Goal: Task Accomplishment & Management: Manage account settings

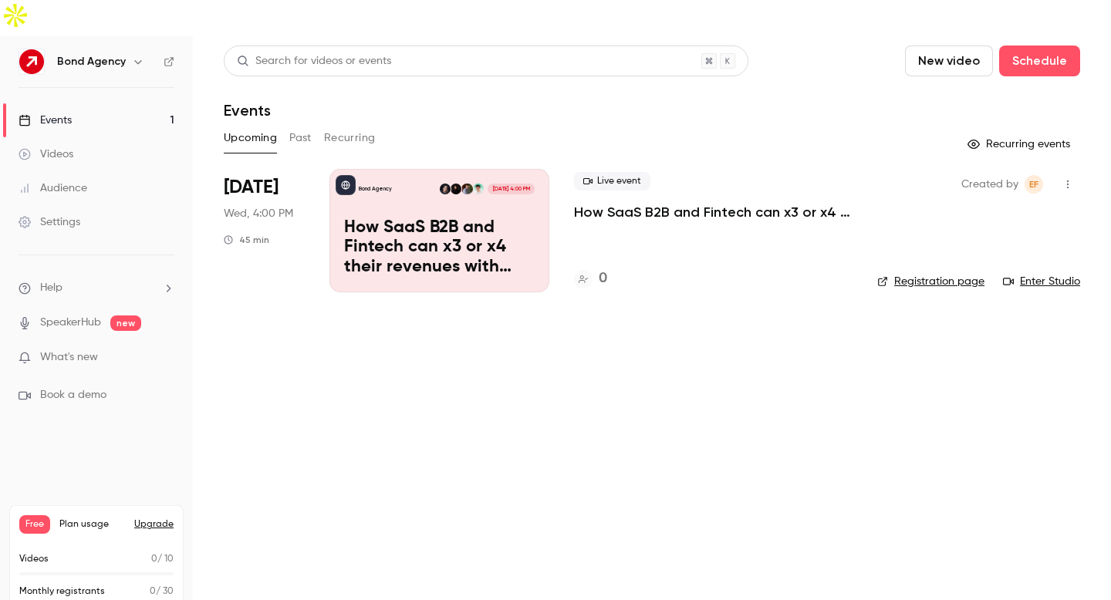
click at [132, 56] on icon "button" at bounding box center [138, 62] width 12 height 12
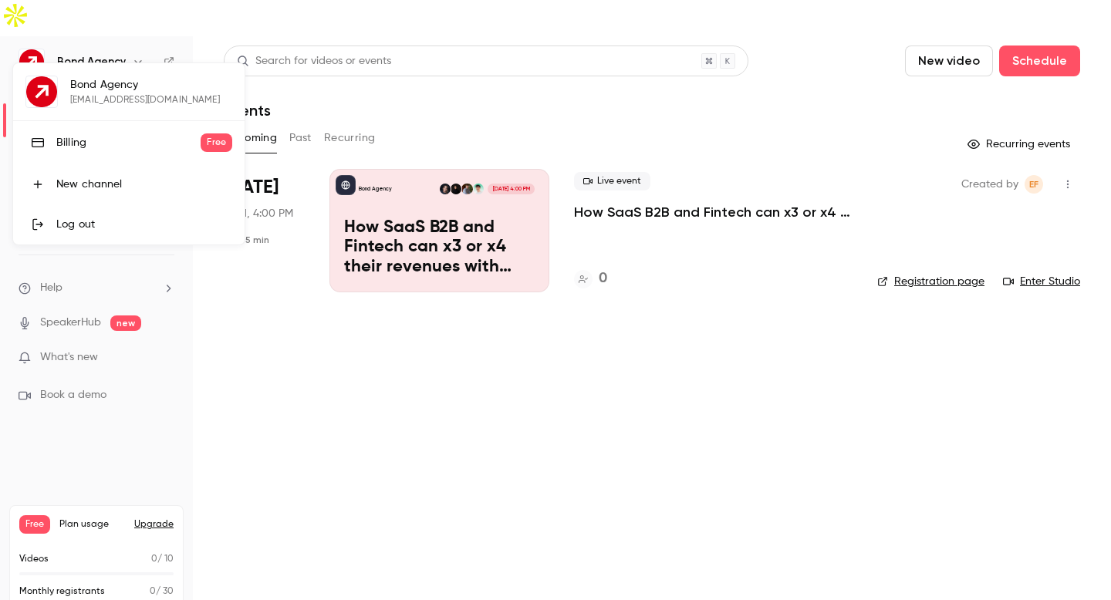
click at [145, 214] on link "Log out" at bounding box center [128, 224] width 231 height 40
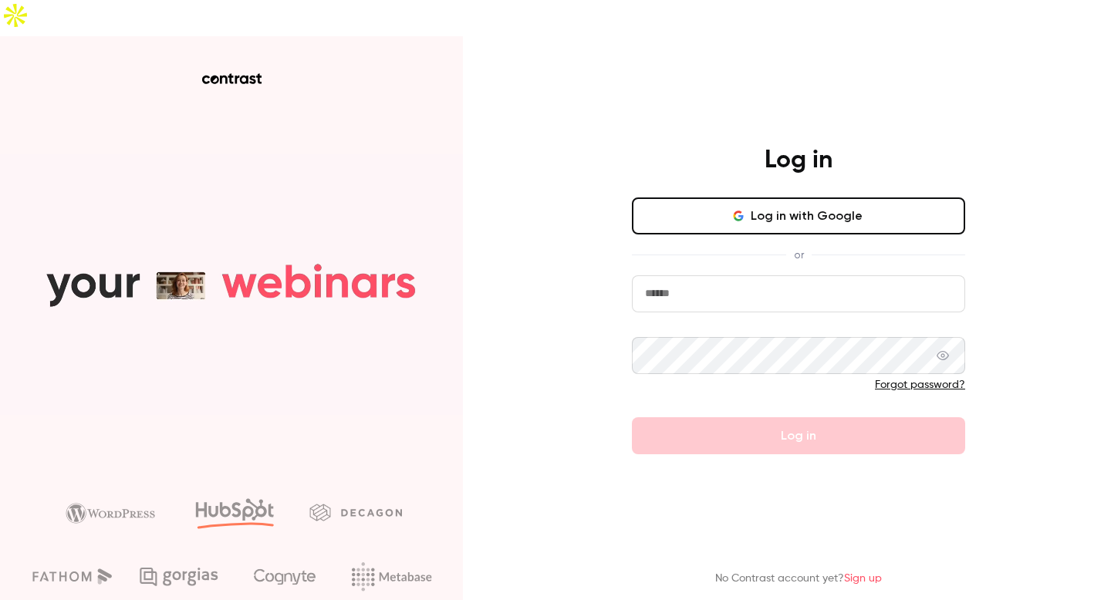
click at [850, 198] on button "Log in with Google" at bounding box center [798, 216] width 333 height 37
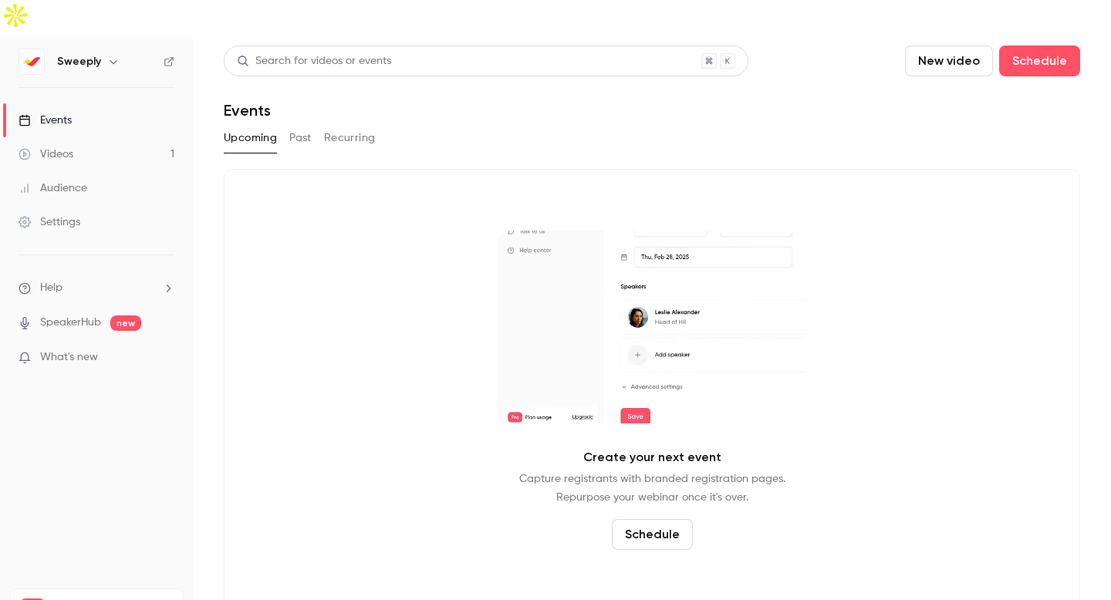
click at [159, 599] on link "Manage" at bounding box center [155, 608] width 37 height 12
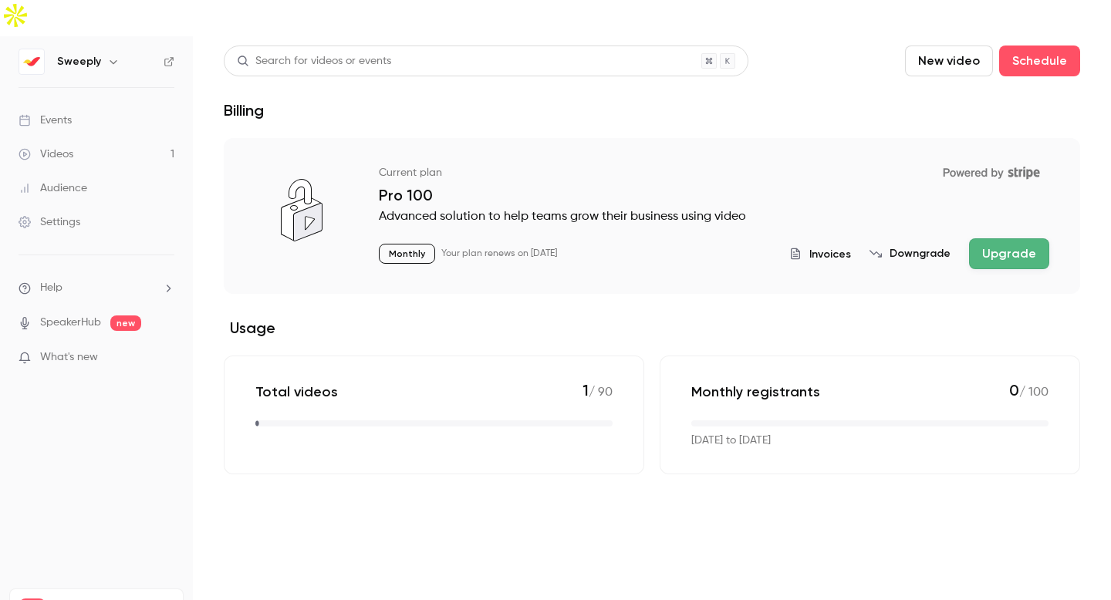
drag, startPoint x: 400, startPoint y: 218, endPoint x: 520, endPoint y: 218, distance: 120.4
click at [400, 244] on p "Monthly" at bounding box center [407, 254] width 56 height 20
drag, startPoint x: 539, startPoint y: 219, endPoint x: 609, endPoint y: 221, distance: 70.2
click at [553, 248] on p "Your plan renews on [DATE]" at bounding box center [499, 254] width 116 height 12
drag, startPoint x: 609, startPoint y: 221, endPoint x: 648, endPoint y: 226, distance: 39.6
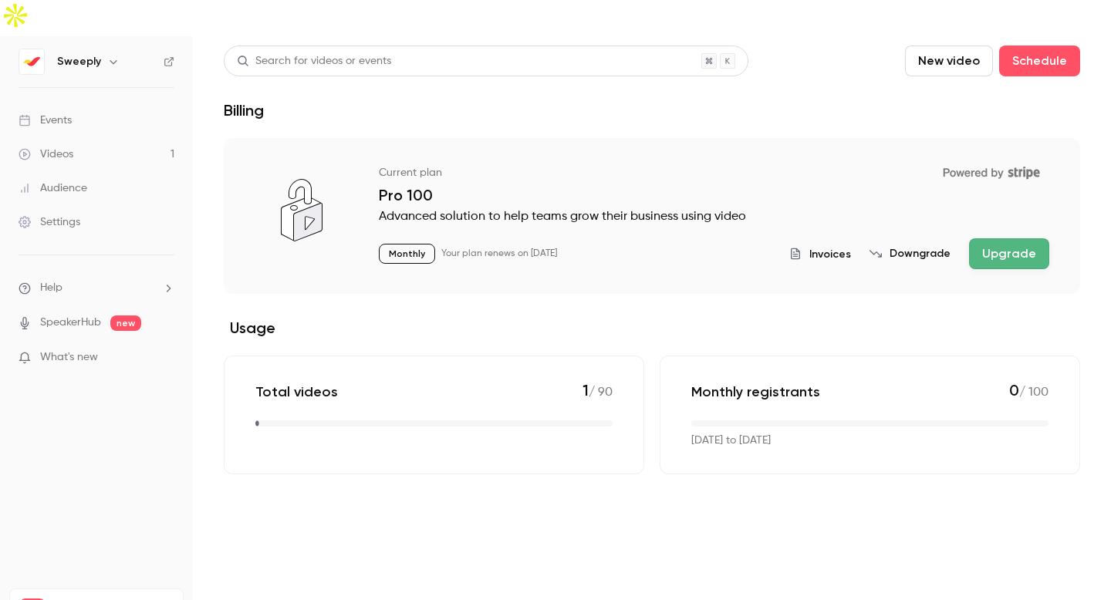
click at [615, 238] on div "Monthly Your plan renews on [DATE] Invoices Downgrade Upgrade" at bounding box center [714, 253] width 670 height 31
